Goal: Task Accomplishment & Management: Manage account settings

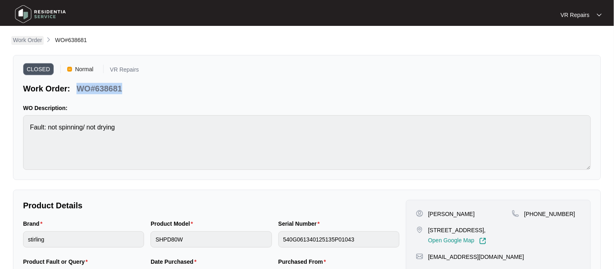
click at [37, 38] on p "Work Order" at bounding box center [27, 40] width 29 height 8
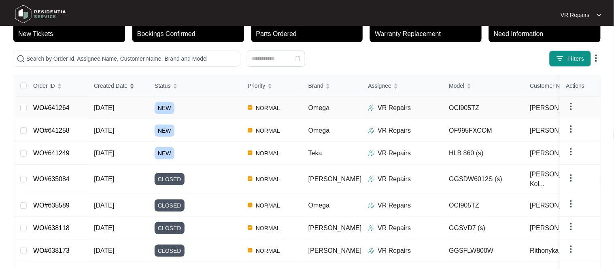
scroll to position [49, 0]
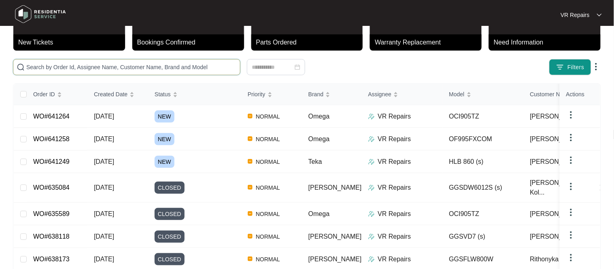
click at [84, 65] on input "text" at bounding box center [131, 67] width 210 height 9
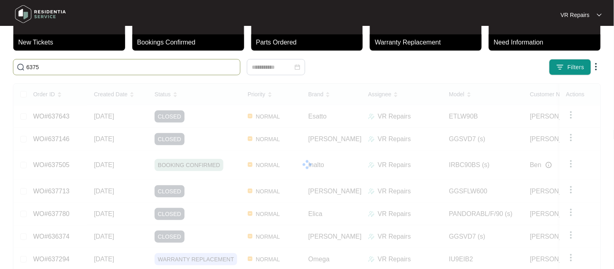
scroll to position [0, 0]
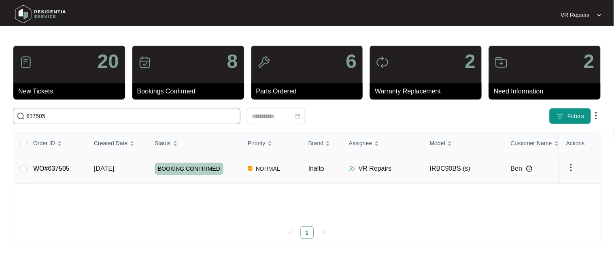
type input "637505"
click at [54, 171] on link "WO#637505" at bounding box center [51, 168] width 36 height 7
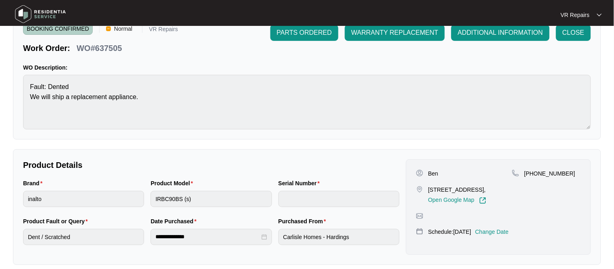
scroll to position [74, 0]
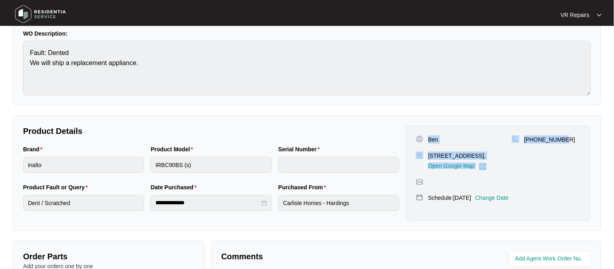
drag, startPoint x: 428, startPoint y: 137, endPoint x: 582, endPoint y: 137, distance: 154.2
click at [582, 137] on div "[PERSON_NAME] [STREET_ADDRESS], Open Google Map [PHONE_NUMBER] Schedule: [DATE]…" at bounding box center [498, 172] width 185 height 95
copy div "[PERSON_NAME] [STREET_ADDRESS], Open Google Map [PHONE_NUMBER]"
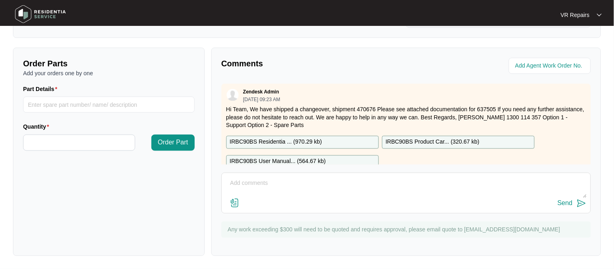
click at [246, 182] on textarea at bounding box center [406, 187] width 361 height 21
click at [178, 198] on div "Order Parts Add your orders one by one Part Details Quantity Order Part Comment…" at bounding box center [307, 152] width 594 height 208
type textarea "Changed over rangehood, refer to invoice number 2454"
click at [566, 204] on div "Send" at bounding box center [565, 203] width 15 height 7
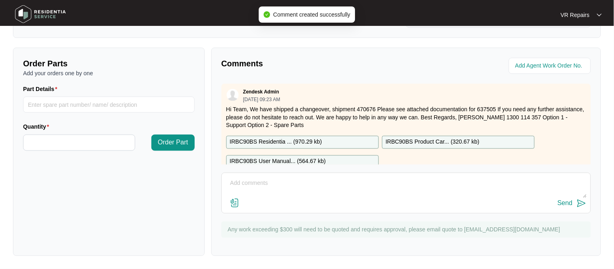
click at [379, 100] on div "Zendesk Admin [DATE] 09:23 AM" at bounding box center [406, 95] width 360 height 13
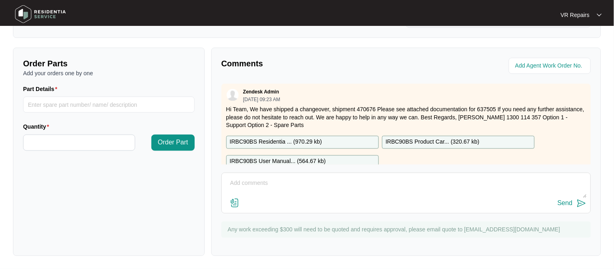
click at [361, 119] on p "Hi Team, We have shipped a changeover, shipment 470676 Please see attached docu…" at bounding box center [406, 117] width 360 height 24
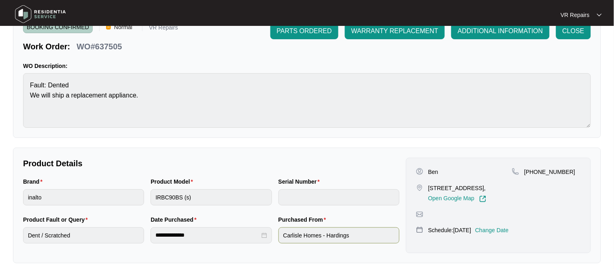
scroll to position [0, 0]
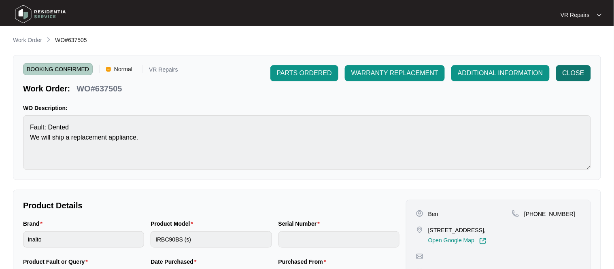
click at [569, 76] on span "CLOSE" at bounding box center [573, 73] width 22 height 10
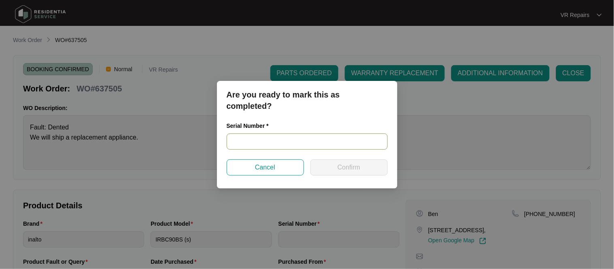
paste input "RR0325001341"
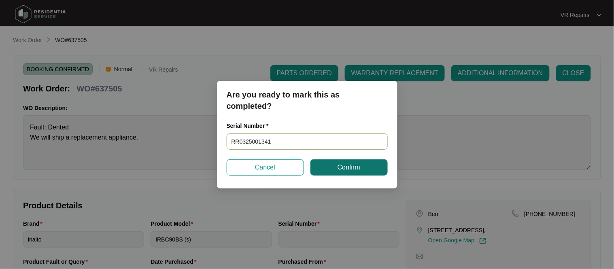
type input "RR0325001341"
click at [327, 170] on button "Confirm" at bounding box center [348, 167] width 77 height 16
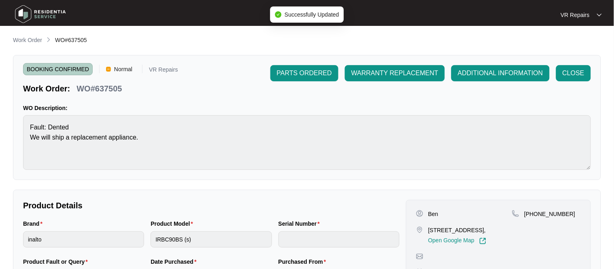
type input "RR0325001341"
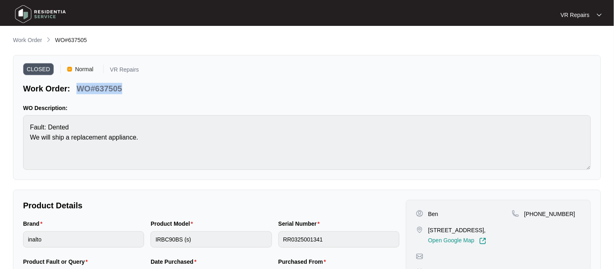
drag, startPoint x: 123, startPoint y: 89, endPoint x: 80, endPoint y: 89, distance: 42.9
click at [80, 89] on div "WO#637505" at bounding box center [99, 87] width 52 height 14
copy p "WO#637505"
click at [30, 39] on p "Work Order" at bounding box center [27, 40] width 29 height 8
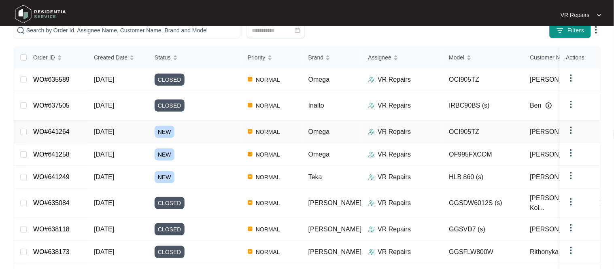
scroll to position [98, 0]
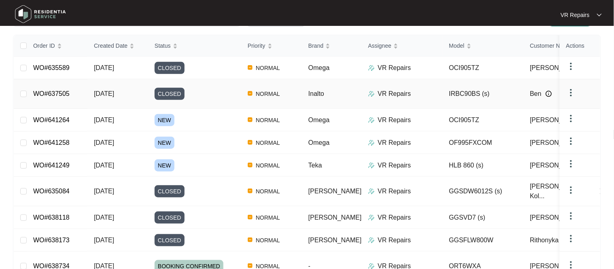
click at [63, 97] on link "WO#637505" at bounding box center [51, 93] width 36 height 7
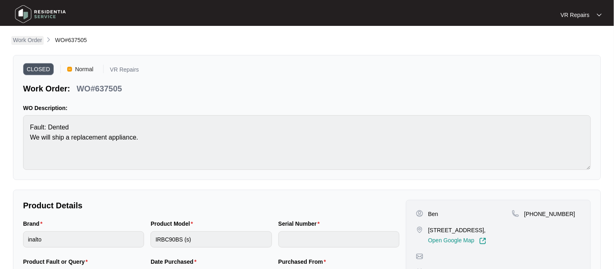
click at [38, 40] on p "Work Order" at bounding box center [27, 40] width 29 height 8
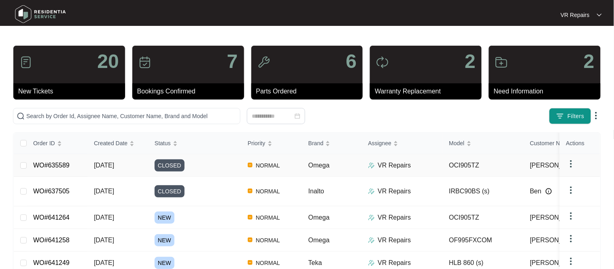
click at [59, 168] on link "WO#635589" at bounding box center [51, 165] width 36 height 7
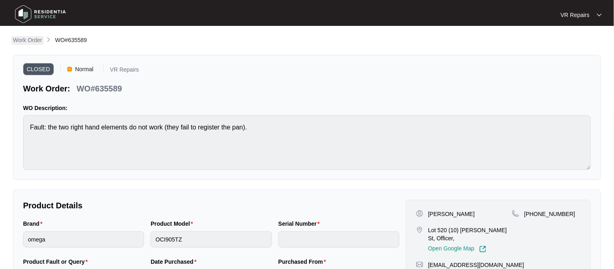
click at [31, 42] on p "Work Order" at bounding box center [27, 40] width 29 height 8
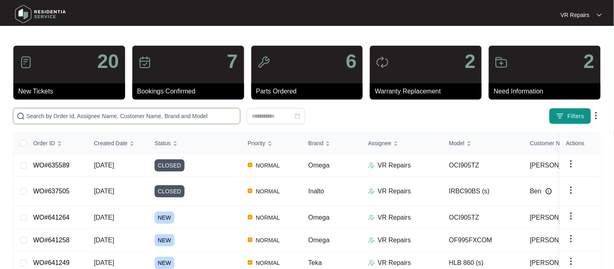
click at [108, 115] on input "text" at bounding box center [131, 116] width 210 height 9
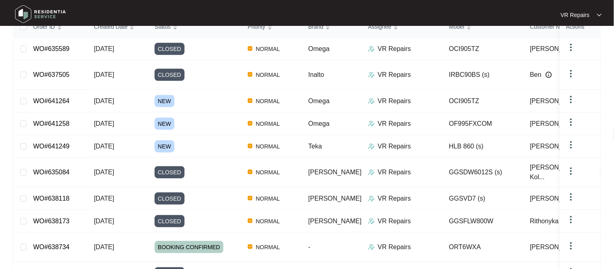
scroll to position [114, 0]
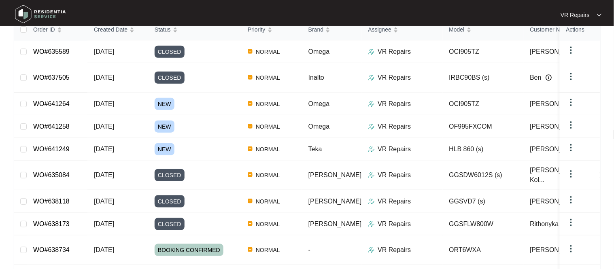
click at [58, 153] on link "WO#641249" at bounding box center [51, 149] width 36 height 7
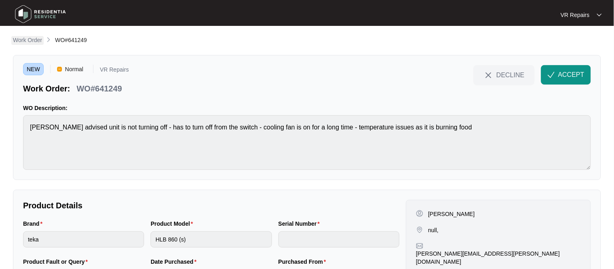
click at [23, 38] on p "Work Order" at bounding box center [27, 40] width 29 height 8
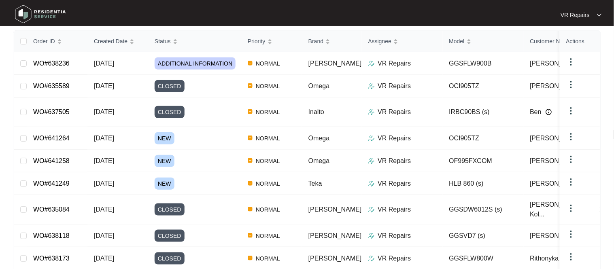
scroll to position [108, 0]
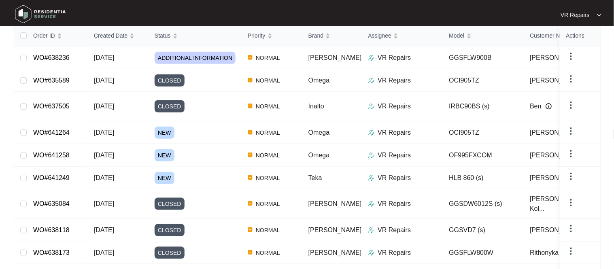
click at [56, 156] on link "WO#641258" at bounding box center [51, 155] width 36 height 7
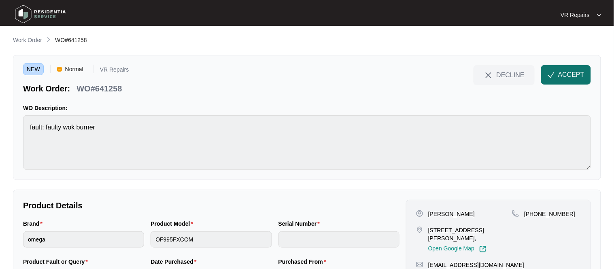
click at [569, 74] on span "ACCEPT" at bounding box center [571, 75] width 26 height 10
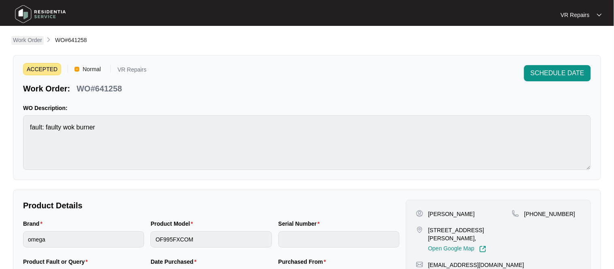
click at [25, 43] on p "Work Order" at bounding box center [27, 40] width 29 height 8
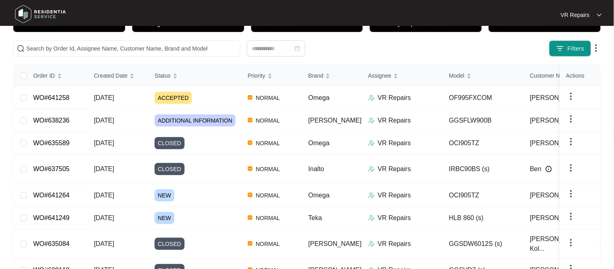
scroll to position [68, 0]
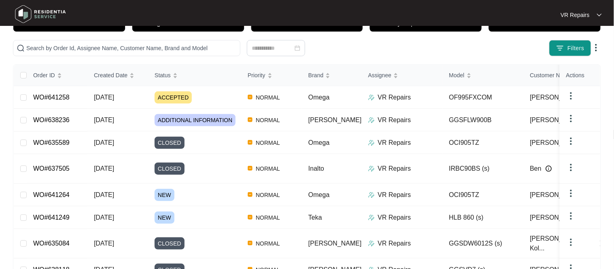
click at [60, 195] on link "WO#641264" at bounding box center [51, 194] width 36 height 7
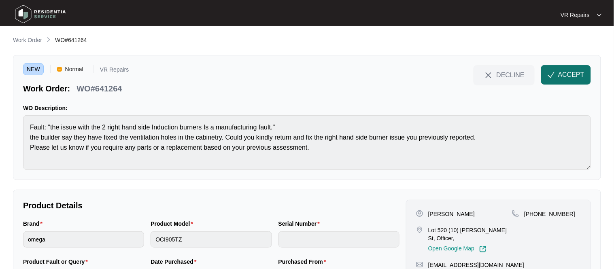
click at [566, 71] on span "ACCEPT" at bounding box center [571, 75] width 26 height 10
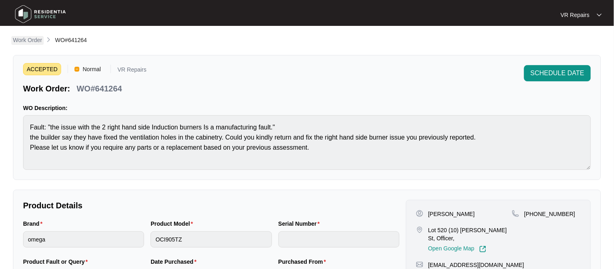
click at [28, 41] on p "Work Order" at bounding box center [27, 40] width 29 height 8
